Goal: Task Accomplishment & Management: Manage account settings

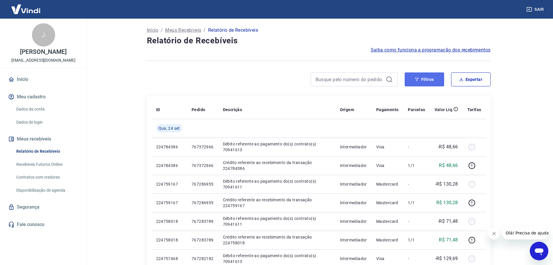
click at [416, 78] on icon "button" at bounding box center [417, 79] width 4 height 4
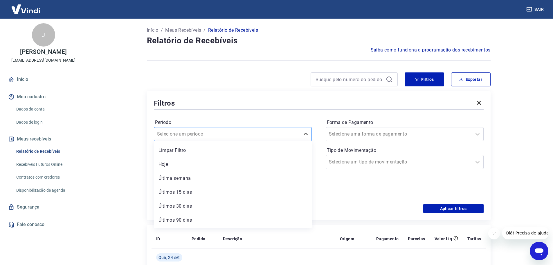
click at [256, 132] on div at bounding box center [227, 134] width 140 height 8
click at [190, 165] on div "Hoje" at bounding box center [233, 164] width 158 height 12
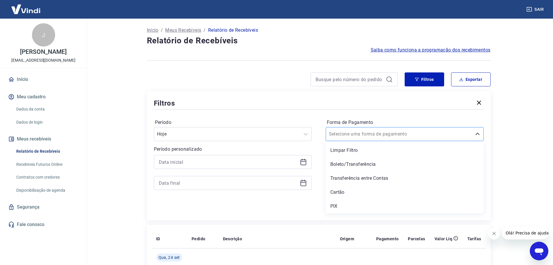
click at [385, 139] on div "Selecione uma forma de pagamento" at bounding box center [405, 134] width 158 height 14
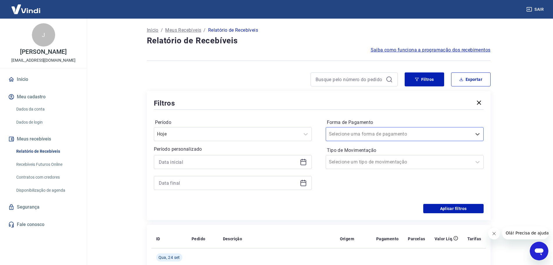
click at [309, 160] on div at bounding box center [233, 162] width 158 height 14
click at [300, 162] on icon at bounding box center [303, 161] width 7 height 7
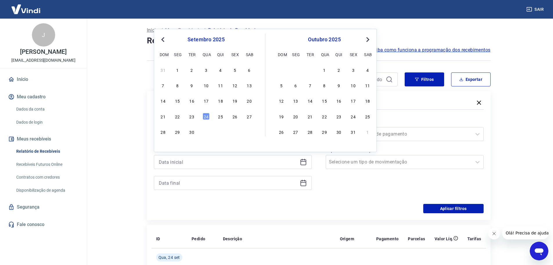
click at [162, 42] on button "Previous Month" at bounding box center [162, 39] width 7 height 7
click at [193, 132] on div "26" at bounding box center [192, 131] width 7 height 7
type input "26/08/2025"
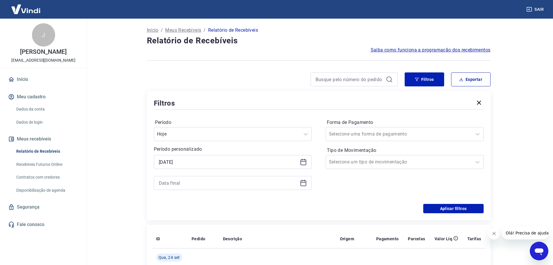
click at [303, 186] on icon at bounding box center [304, 183] width 6 height 6
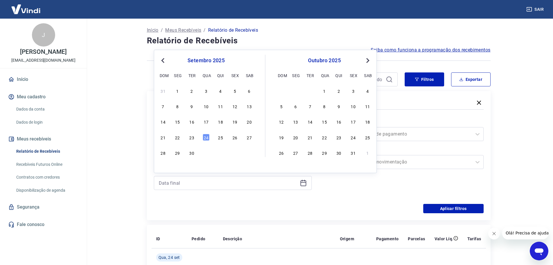
click at [164, 61] on span "Previous Month" at bounding box center [164, 60] width 0 height 7
click at [189, 151] on div "26" at bounding box center [192, 152] width 7 height 7
type input "26/08/2025"
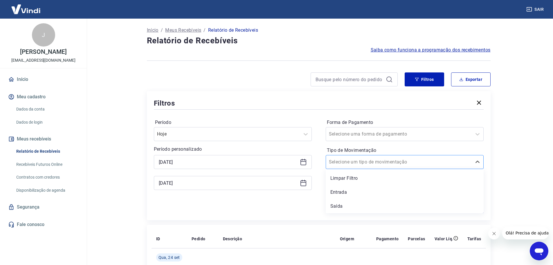
click at [435, 159] on div at bounding box center [399, 162] width 140 height 8
click at [356, 192] on div "Entrada" at bounding box center [405, 192] width 158 height 12
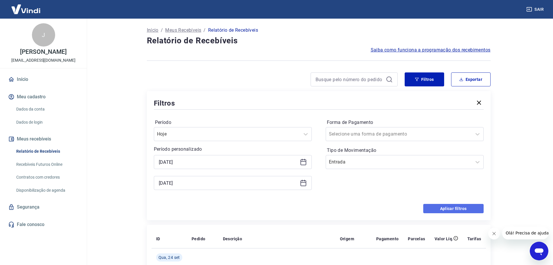
click at [468, 206] on button "Aplicar filtros" at bounding box center [454, 208] width 60 height 9
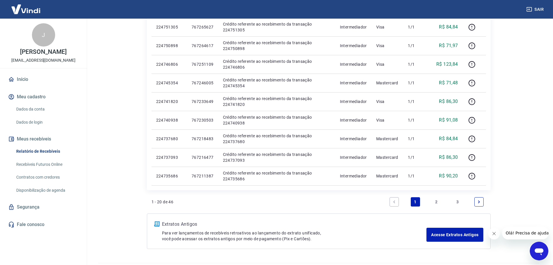
scroll to position [330, 0]
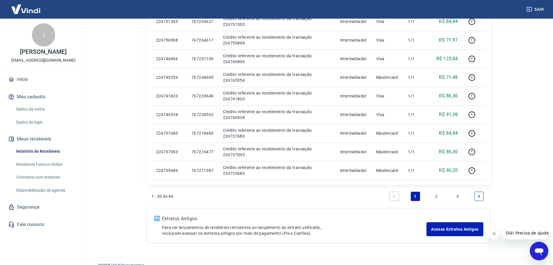
click at [436, 194] on link "2" at bounding box center [436, 195] width 9 height 9
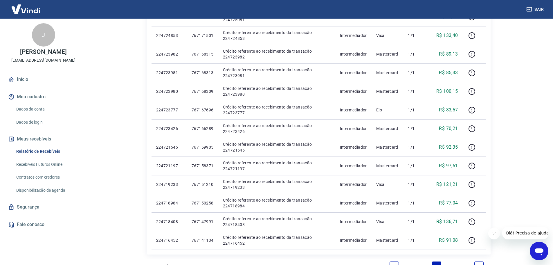
scroll to position [296, 0]
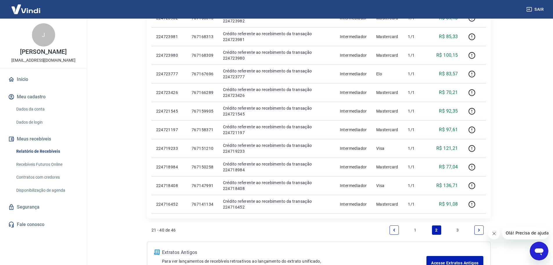
click at [457, 231] on link "3" at bounding box center [457, 229] width 9 height 9
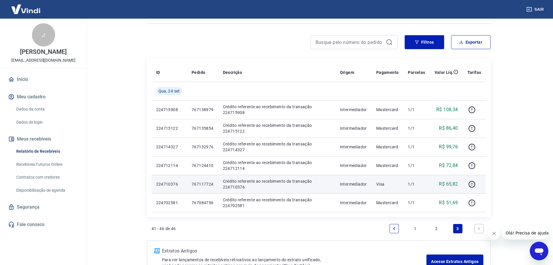
scroll to position [58, 0]
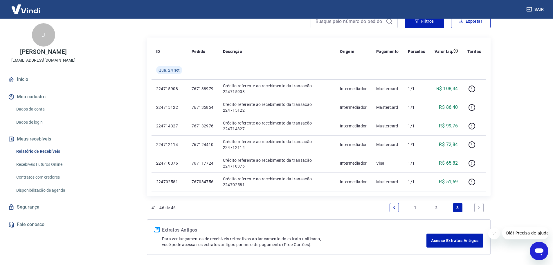
click at [399, 210] on link "Previous page" at bounding box center [394, 207] width 9 height 9
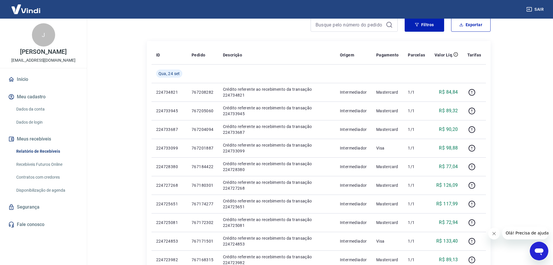
scroll to position [58, 0]
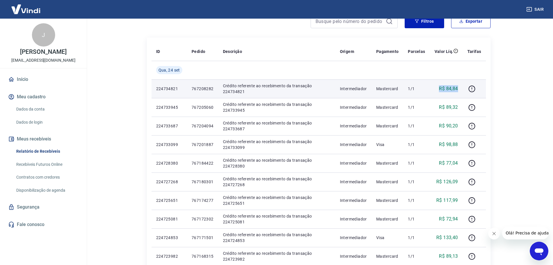
drag, startPoint x: 438, startPoint y: 89, endPoint x: 460, endPoint y: 90, distance: 22.1
click at [461, 90] on td "R$ 84,84" at bounding box center [446, 88] width 33 height 19
copy p "R$ 84,84"
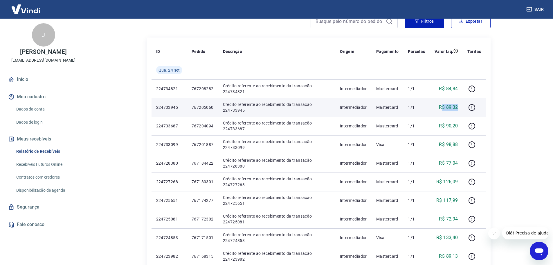
drag, startPoint x: 444, startPoint y: 109, endPoint x: 461, endPoint y: 109, distance: 17.4
click at [461, 109] on td "R$ 89,32" at bounding box center [446, 107] width 33 height 19
copy p "$ 89,32"
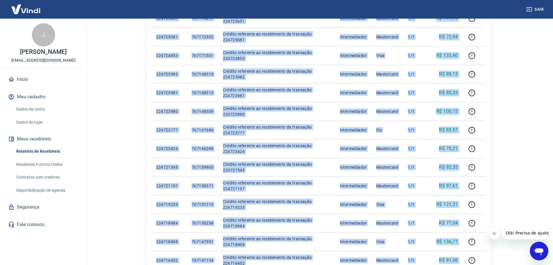
scroll to position [340, 0]
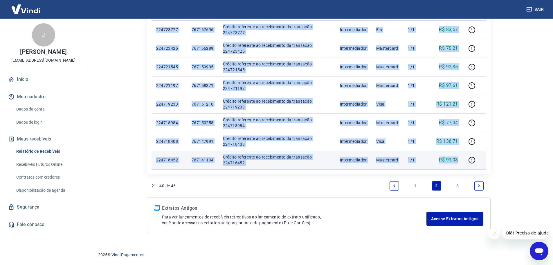
drag, startPoint x: 440, startPoint y: 87, endPoint x: 462, endPoint y: 163, distance: 79.0
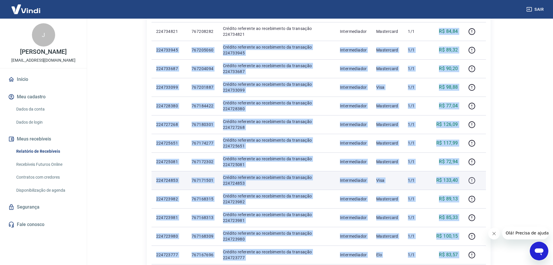
scroll to position [137, 0]
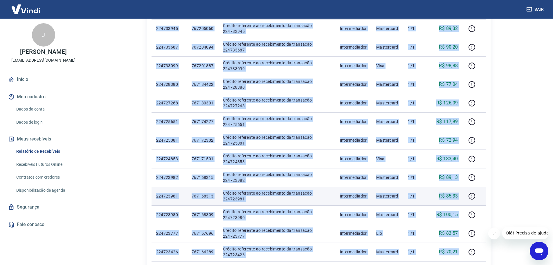
click at [200, 198] on p "767168313" at bounding box center [203, 196] width 22 height 6
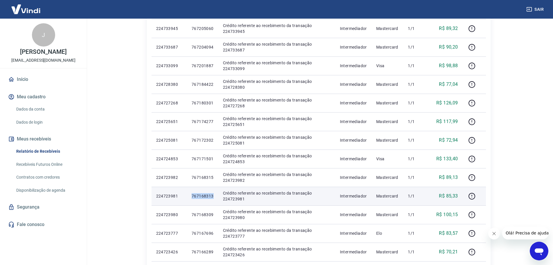
drag, startPoint x: 191, startPoint y: 196, endPoint x: 214, endPoint y: 196, distance: 22.4
click at [214, 196] on td "767168313" at bounding box center [202, 195] width 31 height 19
copy p "767168313"
click at [472, 196] on icon "button" at bounding box center [472, 195] width 7 height 7
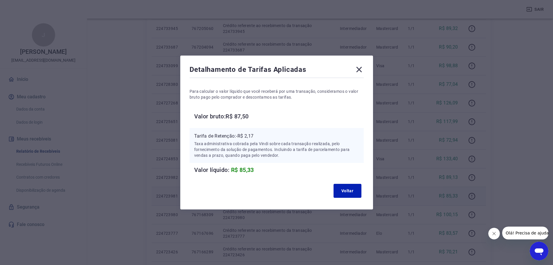
click at [362, 69] on icon at bounding box center [359, 70] width 6 height 6
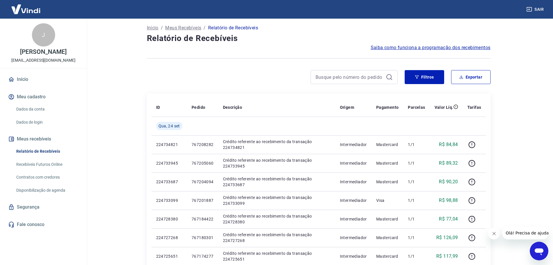
scroll to position [0, 0]
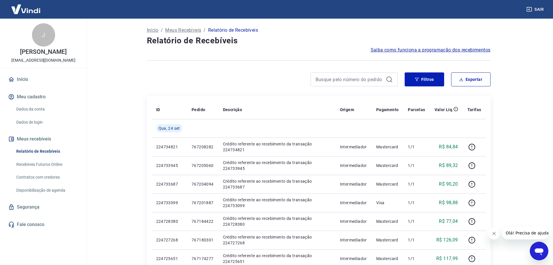
click at [451, 50] on span "Saiba como funciona a programação dos recebimentos" at bounding box center [431, 49] width 120 height 7
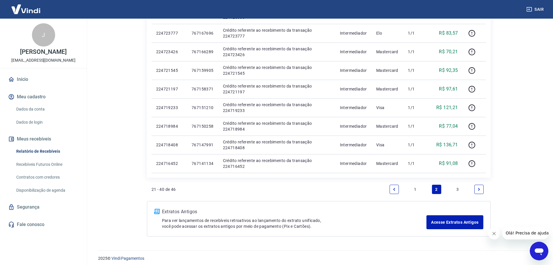
scroll to position [340, 0]
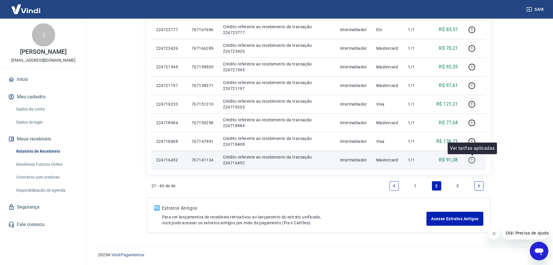
click at [471, 161] on icon "button" at bounding box center [472, 159] width 7 height 7
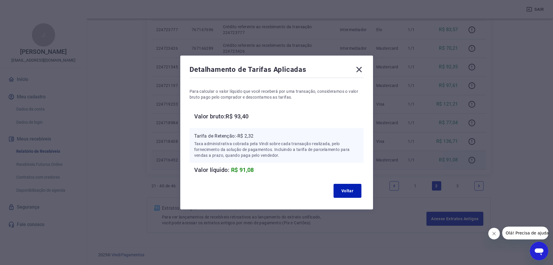
click at [358, 69] on icon at bounding box center [359, 69] width 9 height 9
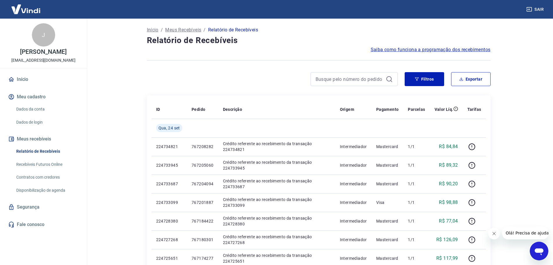
scroll to position [0, 0]
click at [420, 80] on button "Filtros" at bounding box center [425, 79] width 40 height 14
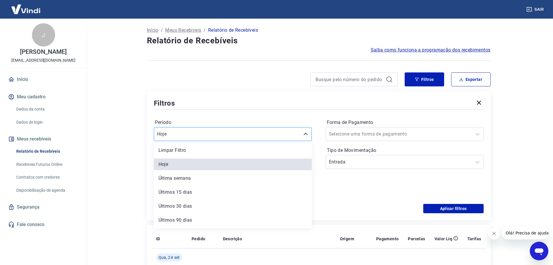
click at [188, 130] on input "Período" at bounding box center [186, 133] width 59 height 7
click at [365, 179] on div "Forma de Pagamento Selecione uma forma de pagamento Tipo de Movimentação Entrada" at bounding box center [405, 157] width 158 height 79
click at [300, 134] on div at bounding box center [306, 134] width 12 height 12
click at [266, 153] on div "Limpar Filtro" at bounding box center [233, 150] width 158 height 12
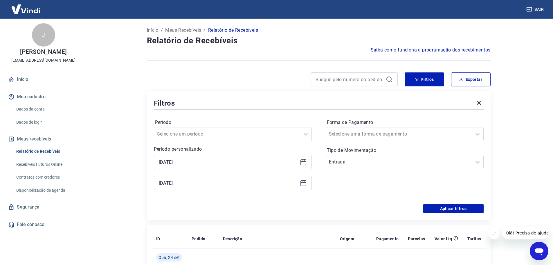
click at [363, 201] on div "Período Selecione um período Período personalizado 26/08/2025 26/08/2025 Forma …" at bounding box center [319, 157] width 330 height 93
click at [305, 164] on icon at bounding box center [303, 161] width 7 height 7
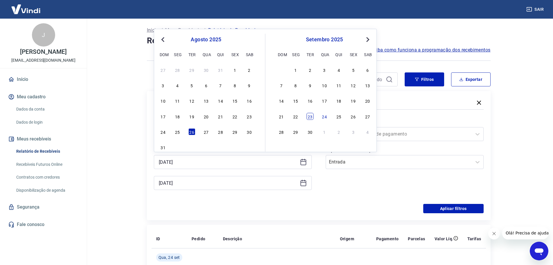
click at [308, 117] on div "23" at bounding box center [310, 116] width 7 height 7
type input "[DATE]"
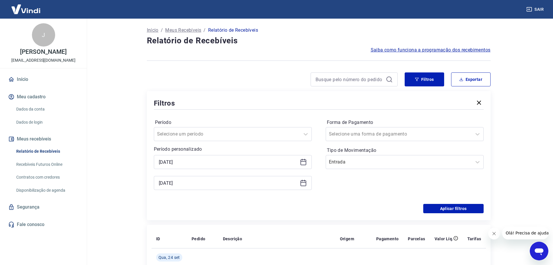
click at [302, 185] on icon at bounding box center [303, 182] width 7 height 7
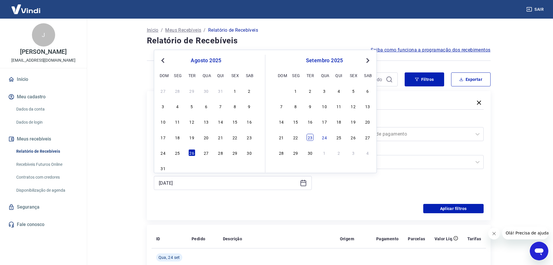
click at [307, 138] on div "23" at bounding box center [310, 137] width 7 height 7
type input "[DATE]"
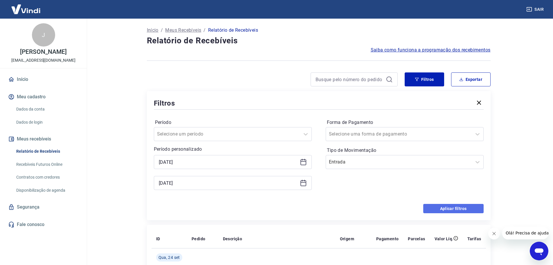
click at [440, 207] on button "Aplicar filtros" at bounding box center [454, 208] width 60 height 9
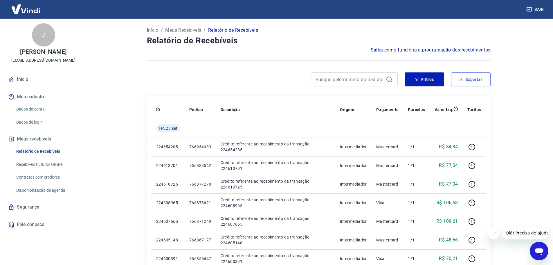
click at [471, 79] on button "Exportar" at bounding box center [471, 79] width 40 height 14
type input "[DATE]"
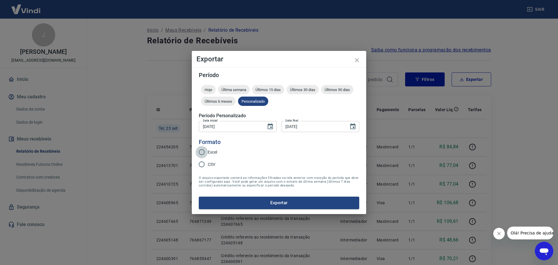
click at [207, 152] on input "Excel" at bounding box center [201, 152] width 12 height 12
radio input "true"
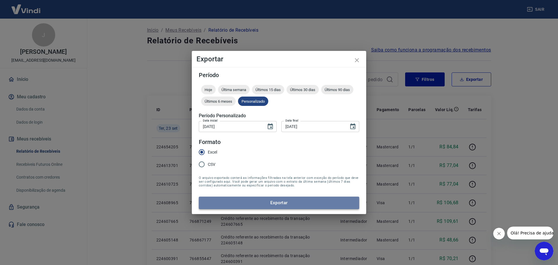
click at [275, 203] on button "Exportar" at bounding box center [279, 202] width 160 height 12
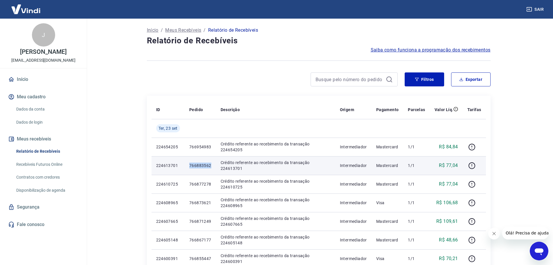
drag, startPoint x: 210, startPoint y: 167, endPoint x: 189, endPoint y: 166, distance: 21.5
click at [189, 166] on td "766883562" at bounding box center [200, 165] width 31 height 19
copy p "766883562"
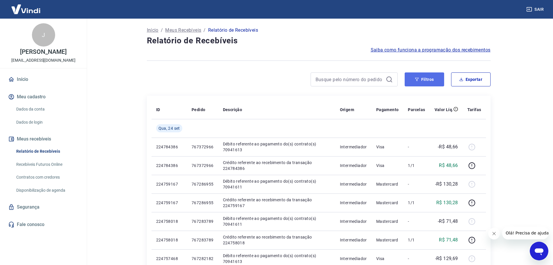
click at [419, 74] on button "Filtros" at bounding box center [425, 79] width 40 height 14
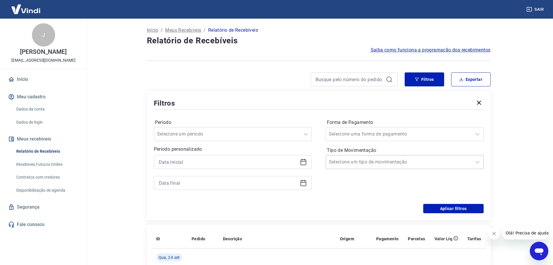
click at [359, 163] on input "Tipo de Movimentação" at bounding box center [358, 161] width 59 height 7
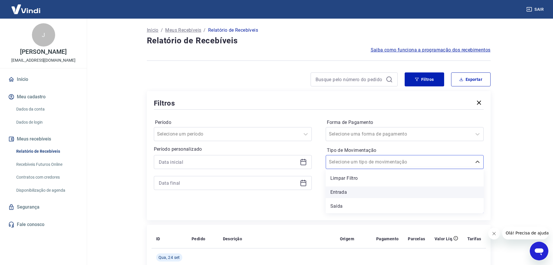
click at [349, 192] on div "Entrada" at bounding box center [405, 192] width 158 height 12
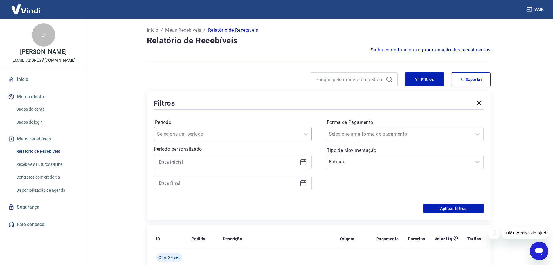
click at [217, 133] on div at bounding box center [227, 134] width 140 height 8
click at [302, 163] on icon at bounding box center [303, 161] width 7 height 7
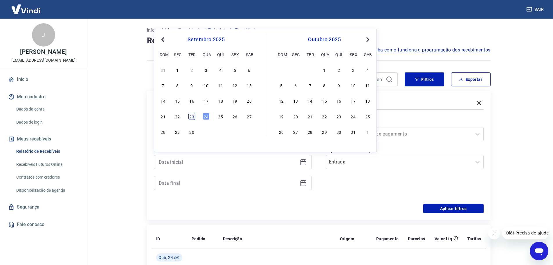
click at [190, 117] on div "23" at bounding box center [192, 116] width 7 height 7
type input "[DATE]"
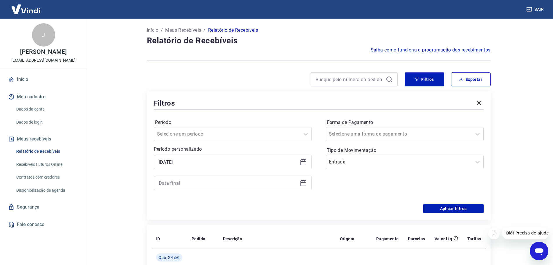
click at [305, 183] on icon at bounding box center [303, 182] width 7 height 7
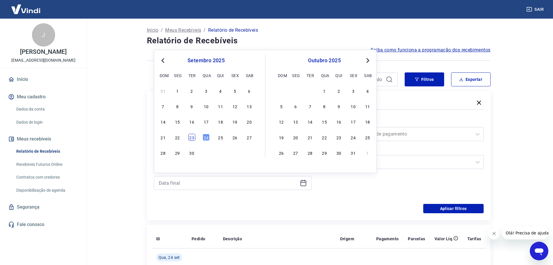
click at [191, 139] on div "23" at bounding box center [192, 137] width 7 height 7
type input "[DATE]"
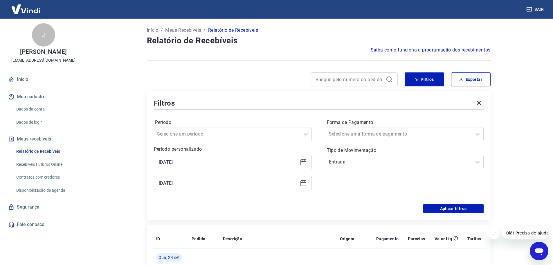
click at [374, 193] on div "Forma de Pagamento Selecione uma forma de pagamento Tipo de Movimentação Entrada" at bounding box center [405, 157] width 158 height 79
click at [456, 208] on button "Aplicar filtros" at bounding box center [454, 208] width 60 height 9
